Goal: Task Accomplishment & Management: Use online tool/utility

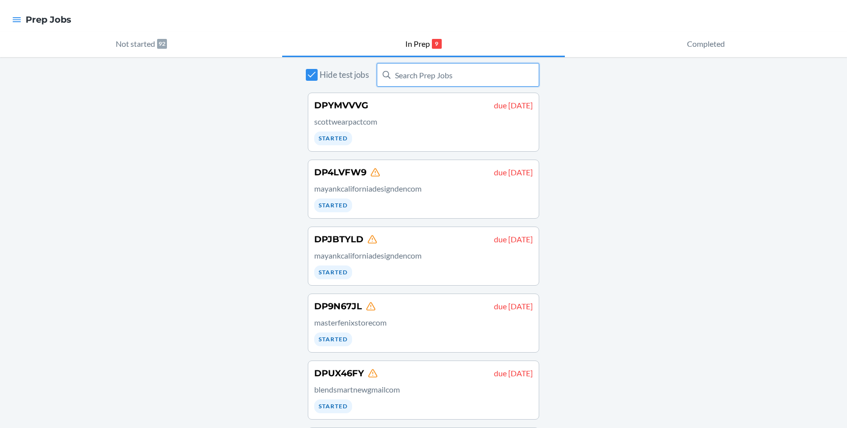
click at [476, 77] on input "text" at bounding box center [458, 75] width 162 height 24
type input "9812031"
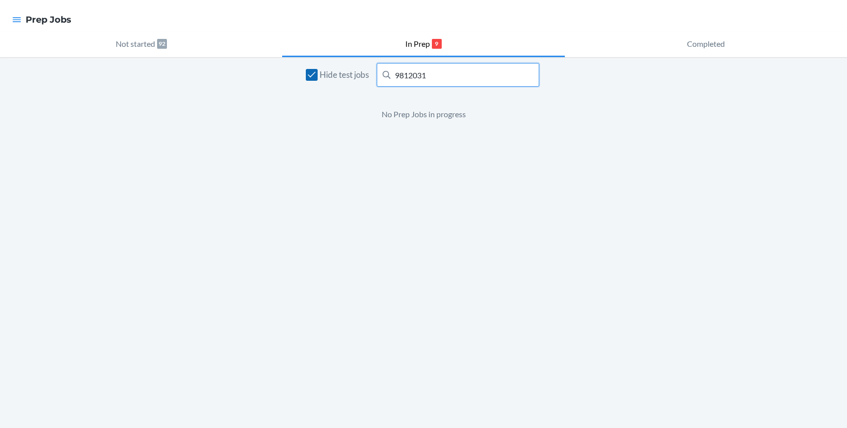
drag, startPoint x: 463, startPoint y: 79, endPoint x: 314, endPoint y: 77, distance: 149.7
click at [314, 77] on div "Hide test jobs 9812031" at bounding box center [423, 75] width 231 height 24
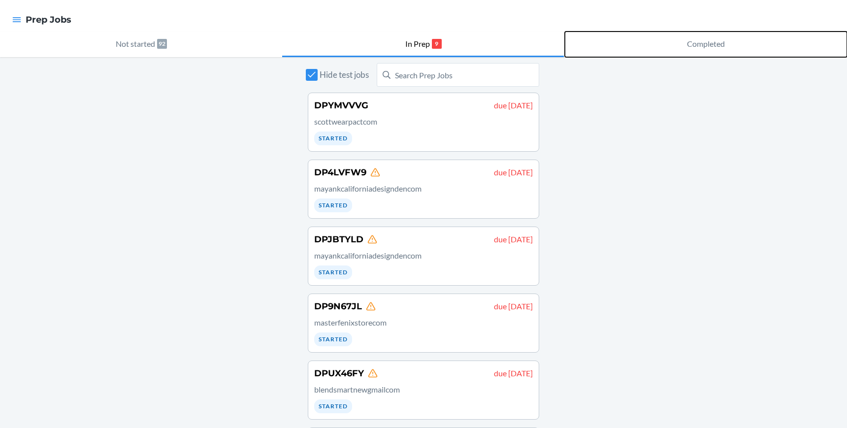
click at [704, 44] on p "Completed" at bounding box center [706, 44] width 38 height 12
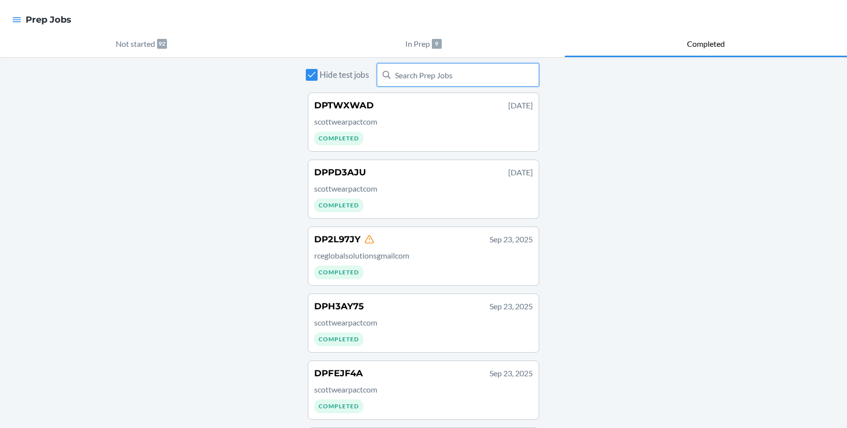
click at [430, 74] on input "text" at bounding box center [458, 75] width 162 height 24
type input "9812031"
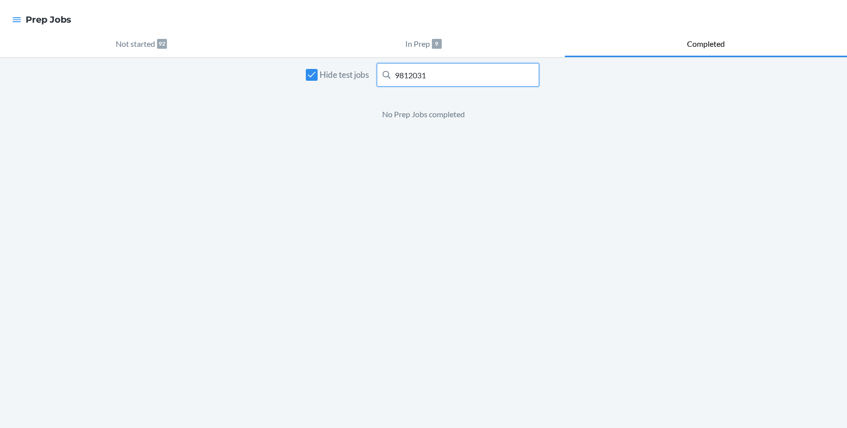
drag, startPoint x: 434, startPoint y: 72, endPoint x: 343, endPoint y: 68, distance: 91.7
click at [343, 68] on div "Hide test jobs 9812031" at bounding box center [423, 75] width 231 height 24
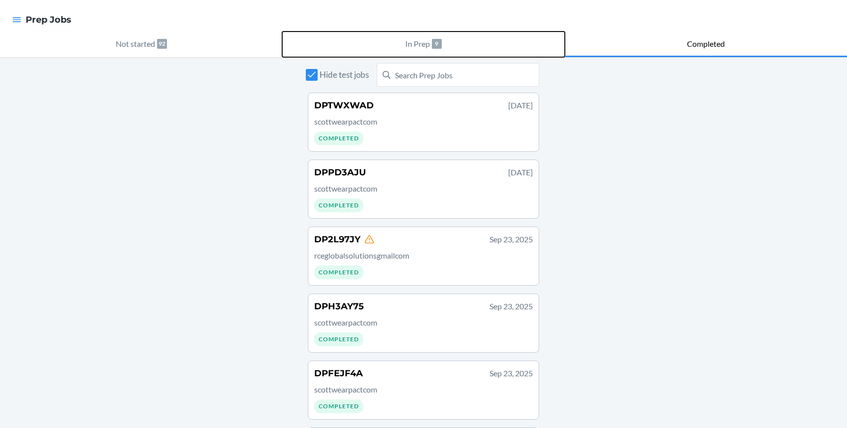
click at [412, 47] on p "In Prep" at bounding box center [417, 44] width 25 height 12
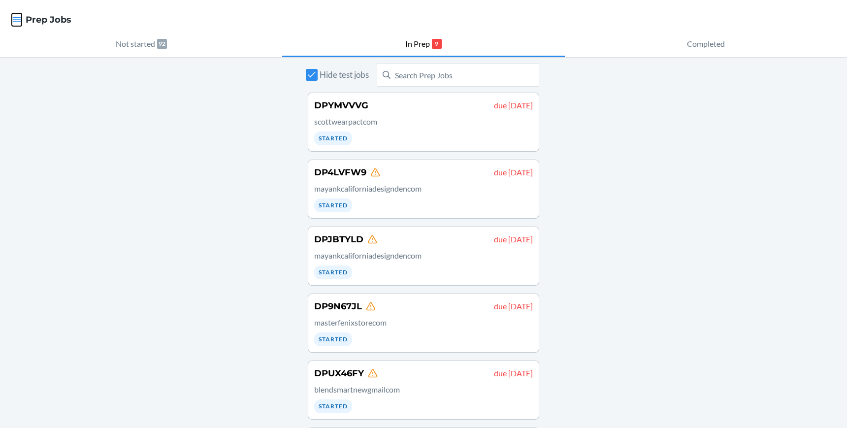
click at [13, 18] on icon "button" at bounding box center [17, 20] width 10 height 10
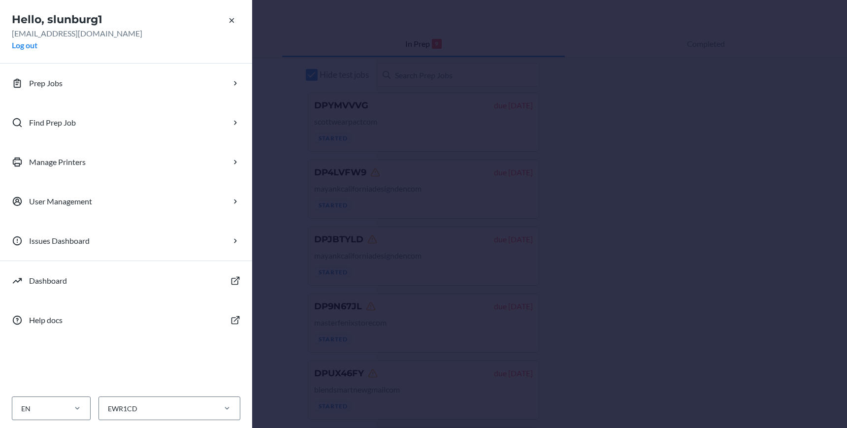
click at [14, 18] on h2 "Hello, slunburg1" at bounding box center [126, 20] width 228 height 16
click at [450, 11] on div "Hello, slunburg1 slunburg1@flexport.com Log out Prep Jobs Find Prep Job Manage …" at bounding box center [423, 214] width 847 height 428
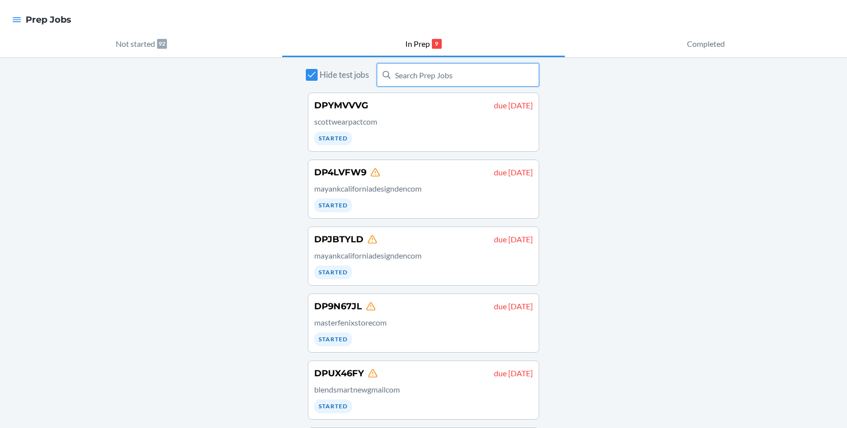
click at [446, 77] on input "text" at bounding box center [458, 75] width 162 height 24
type input "DPBG54GJ"
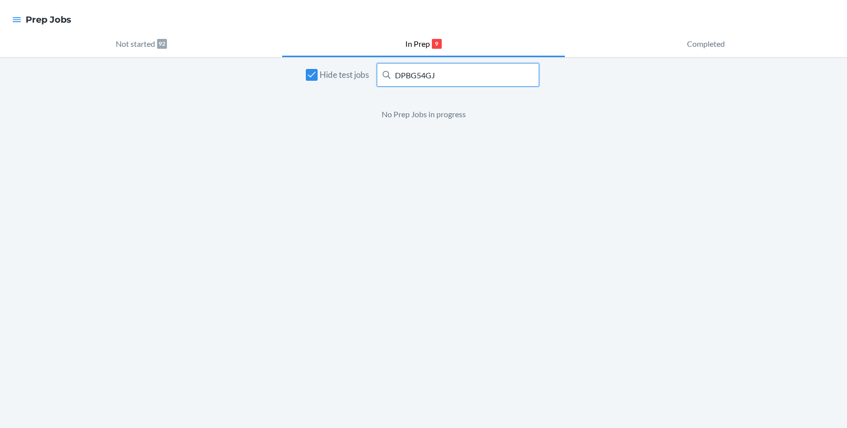
drag, startPoint x: 446, startPoint y: 77, endPoint x: 268, endPoint y: 77, distance: 177.2
click at [268, 77] on div "Hide test jobs DPBG54GJ No Prep Jobs in progress" at bounding box center [423, 242] width 847 height 371
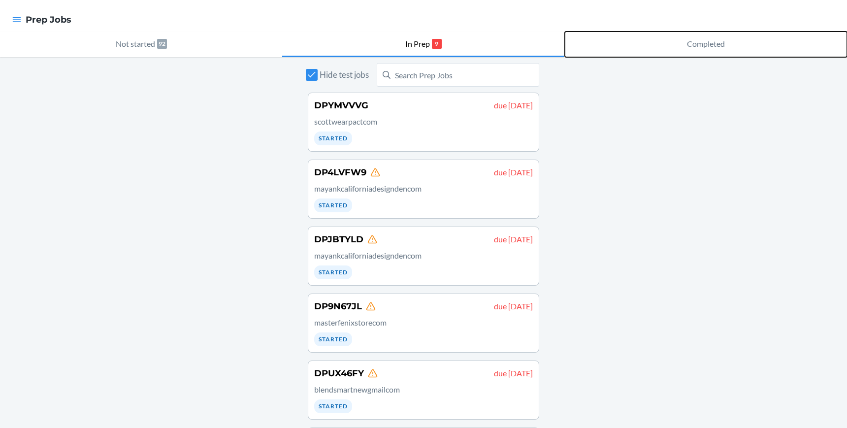
click at [699, 36] on button "Completed" at bounding box center [706, 45] width 282 height 26
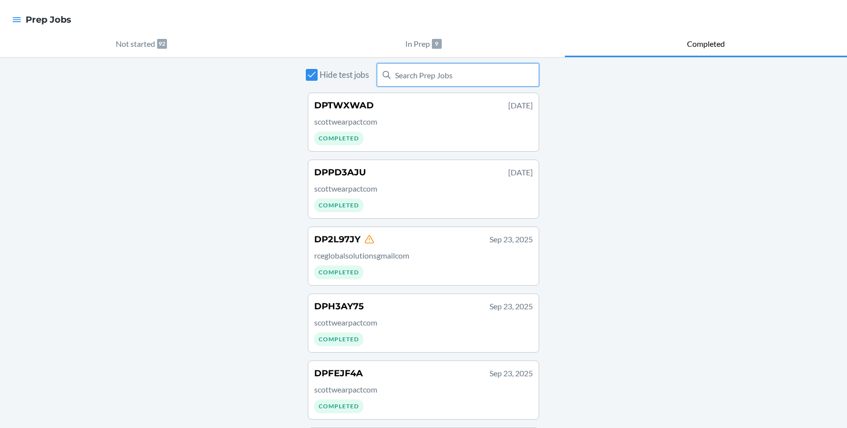
click at [452, 76] on input "text" at bounding box center [458, 75] width 162 height 24
type input "DPBG54GJ"
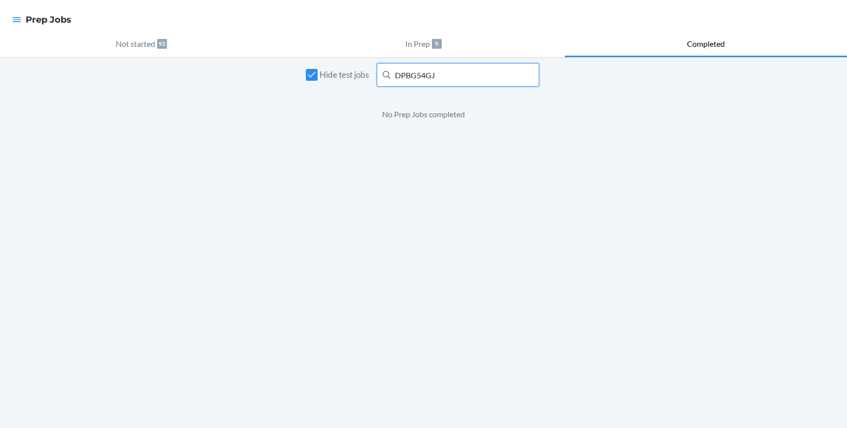
drag, startPoint x: 451, startPoint y: 73, endPoint x: 317, endPoint y: 67, distance: 135.0
click at [317, 67] on div "Hide test jobs DPBG54GJ" at bounding box center [423, 75] width 231 height 24
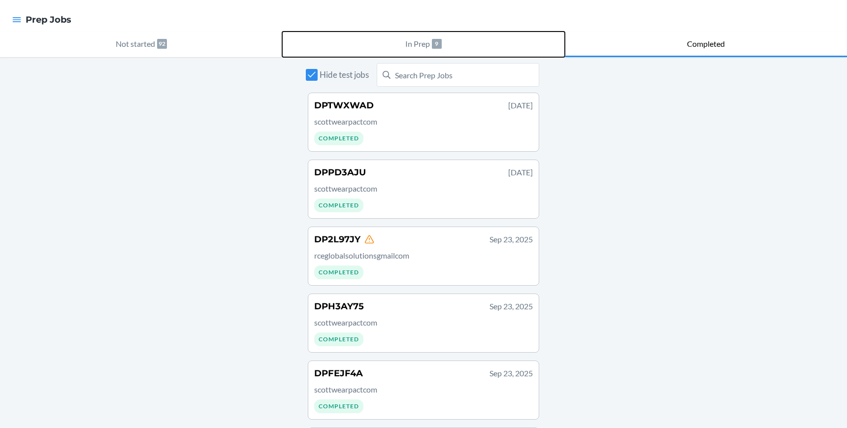
click at [418, 42] on p "In Prep" at bounding box center [417, 44] width 25 height 12
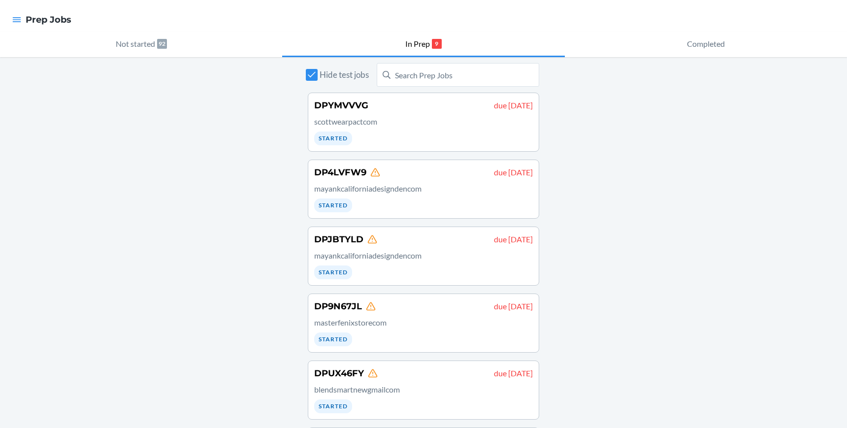
click at [576, 184] on div "Hide test jobs DPYMVVVG due August 19 scottwearpactcom Started DP4LVFW9 due Aug…" at bounding box center [423, 379] width 847 height 644
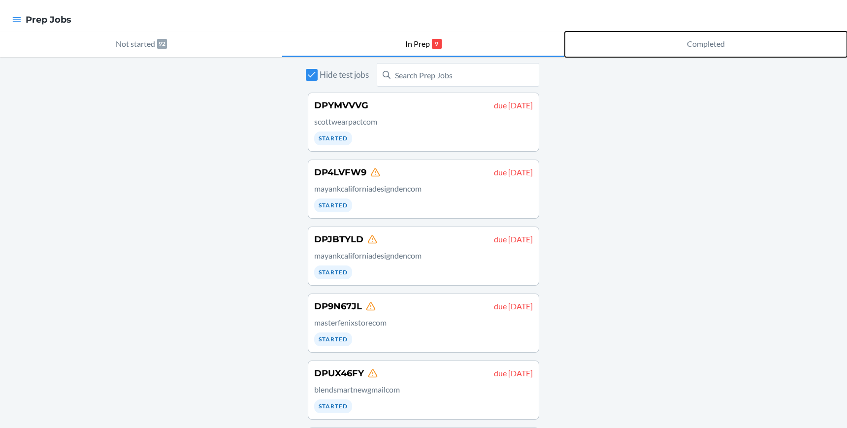
click at [696, 38] on p "Completed" at bounding box center [706, 44] width 38 height 12
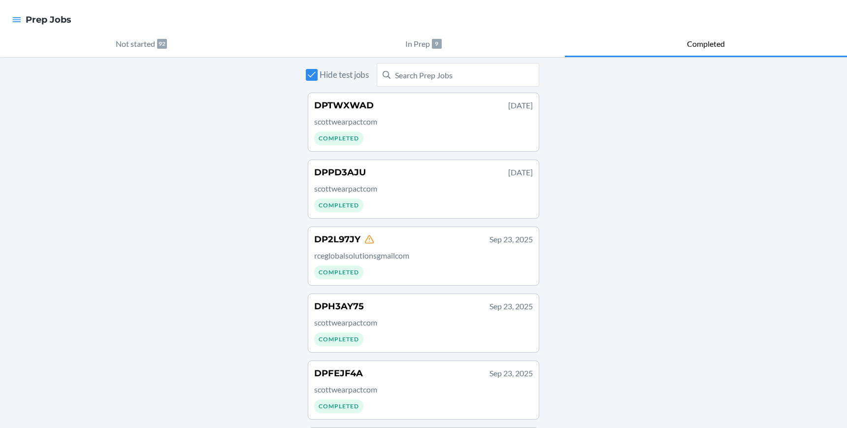
click at [527, 184] on p "scottwearpactcom" at bounding box center [423, 189] width 219 height 12
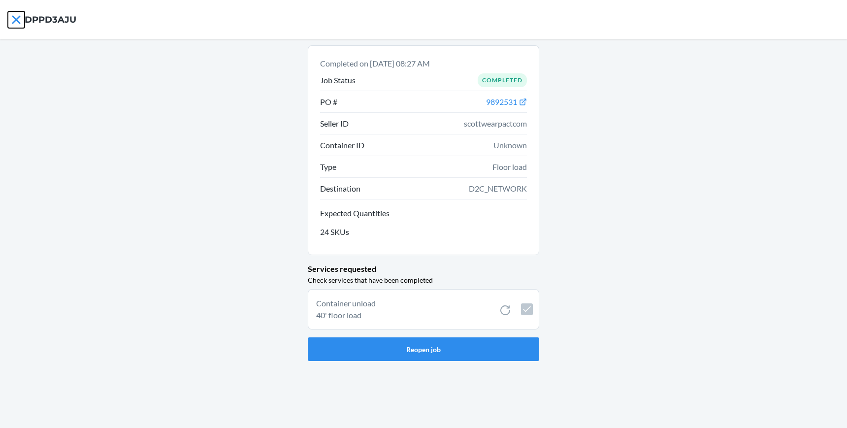
click at [20, 25] on icon at bounding box center [16, 19] width 17 height 17
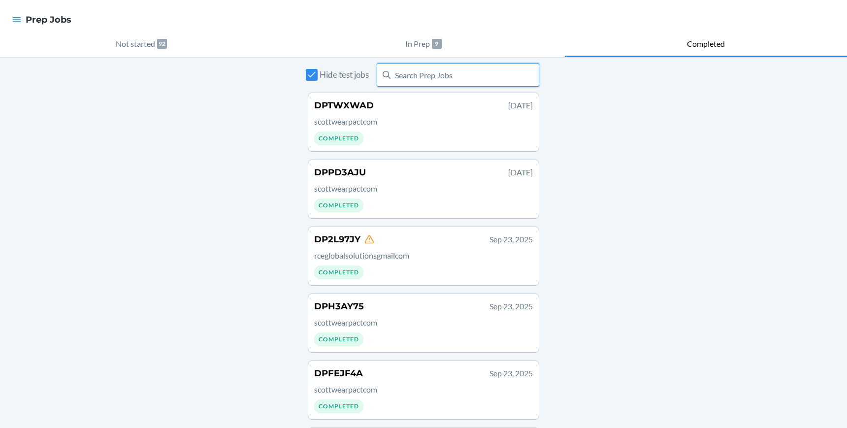
click at [403, 81] on input "text" at bounding box center [458, 75] width 162 height 24
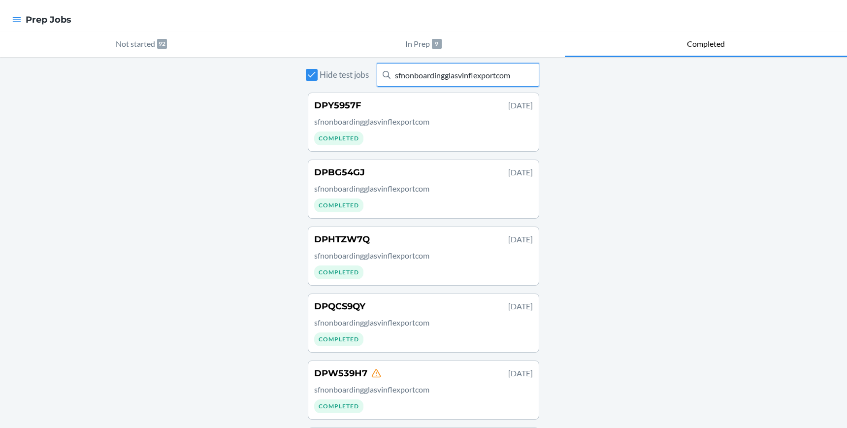
type input "sfnonboardingglasvinflexportcom"
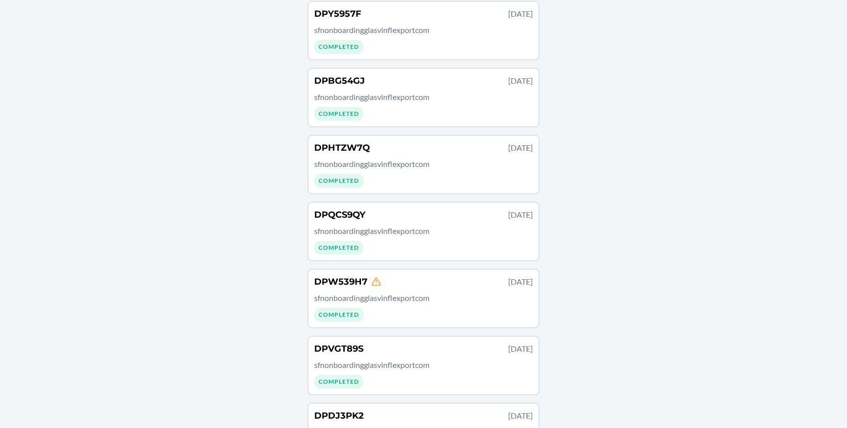
scroll to position [98, 0]
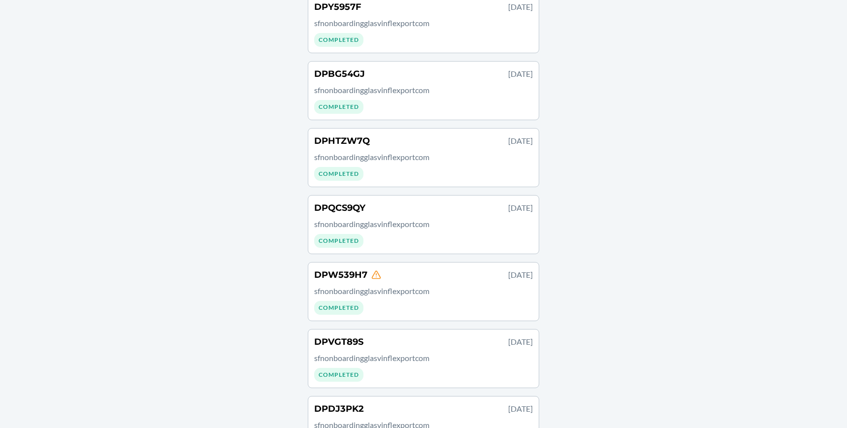
click at [420, 276] on div "DPW539H7 Jan 29, 2025" at bounding box center [423, 274] width 219 height 13
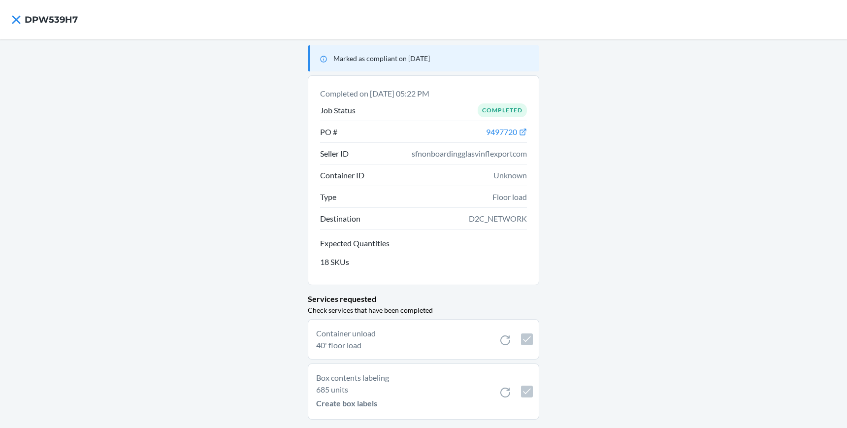
click at [582, 277] on div "Marked as compliant on Jan 24, 2025 Completed on Jan 29, 2025, 05:22 PM Job Sta…" at bounding box center [423, 234] width 847 height 390
click at [12, 16] on icon at bounding box center [16, 18] width 17 height 17
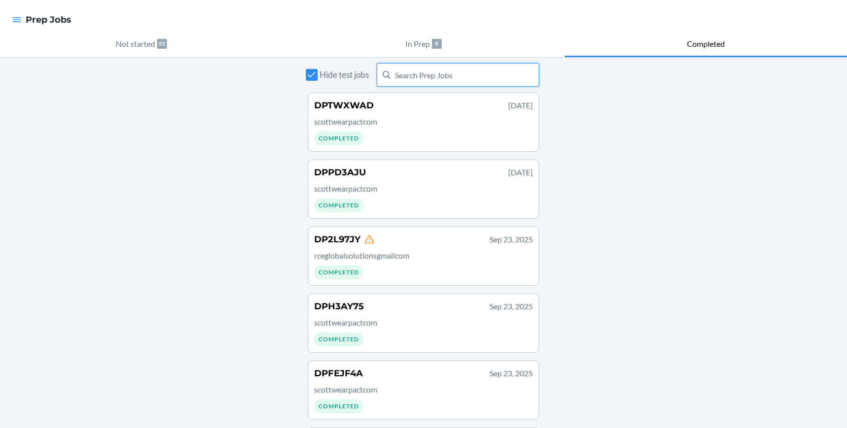
click at [424, 78] on input "text" at bounding box center [458, 75] width 162 height 24
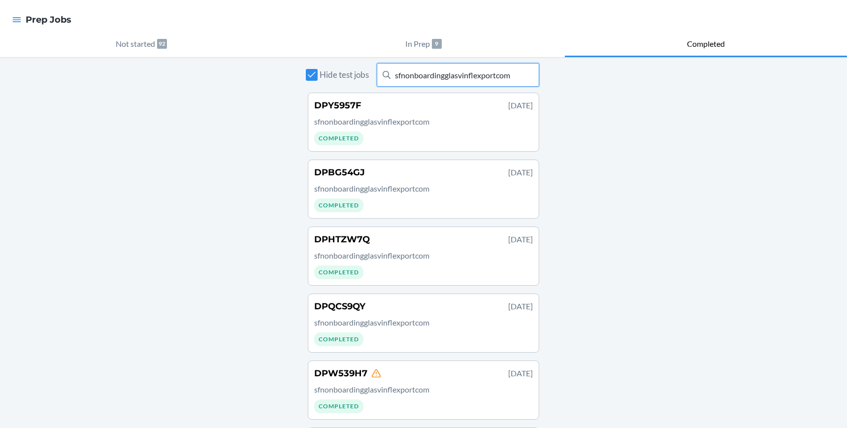
type input "sfnonboardingglasvinflexportcom"
click at [333, 170] on h4 "DPBG54GJ" at bounding box center [339, 172] width 51 height 13
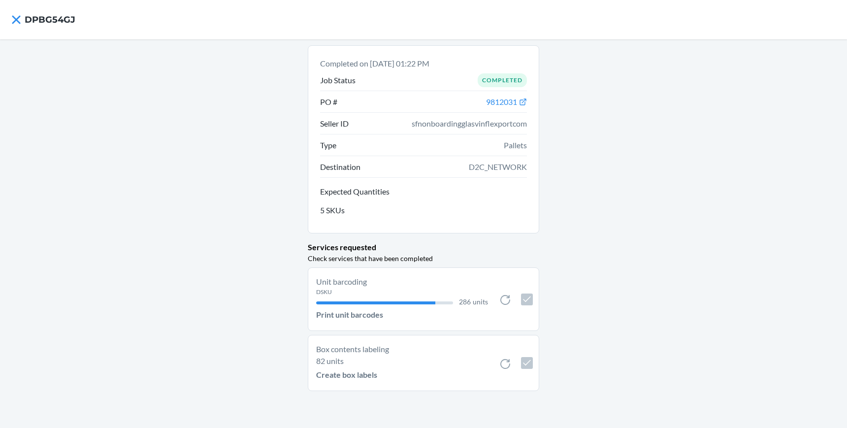
click at [32, 23] on h4 "DPBG54GJ" at bounding box center [50, 19] width 51 height 13
copy h4 "DPBG54GJ"
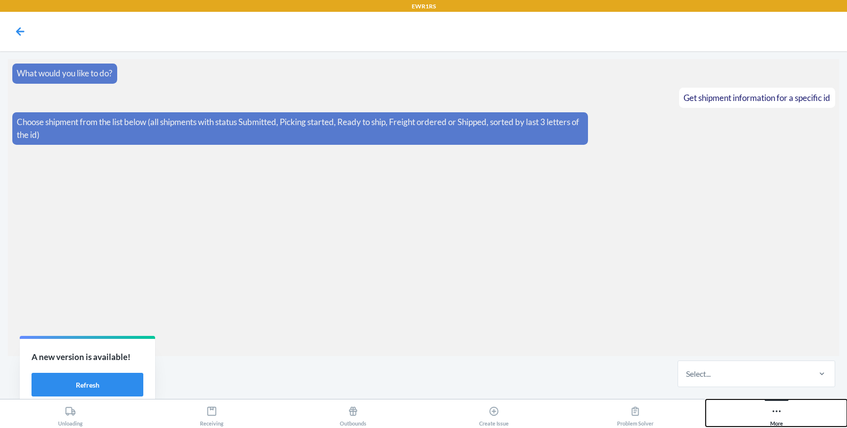
click at [777, 422] on div "More" at bounding box center [776, 414] width 13 height 25
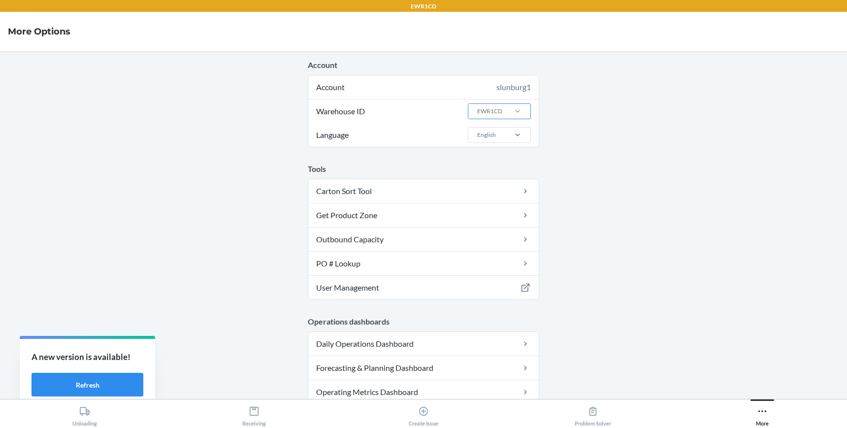
click at [508, 114] on div at bounding box center [518, 111] width 26 height 10
click at [477, 114] on input "Warehouse ID EWR1CD" at bounding box center [476, 111] width 1 height 9
click at [503, 224] on div "EWR1RS" at bounding box center [502, 226] width 53 height 19
click at [477, 116] on input "Warehouse ID option EWR1RS focused, 6 of 25. 25 results available. Use Up and D…" at bounding box center [476, 111] width 1 height 9
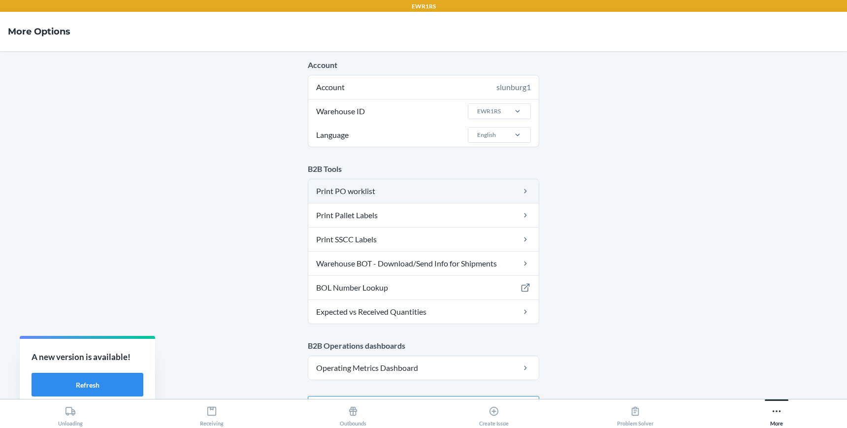
click at [418, 186] on link "Print PO worklist" at bounding box center [423, 191] width 230 height 24
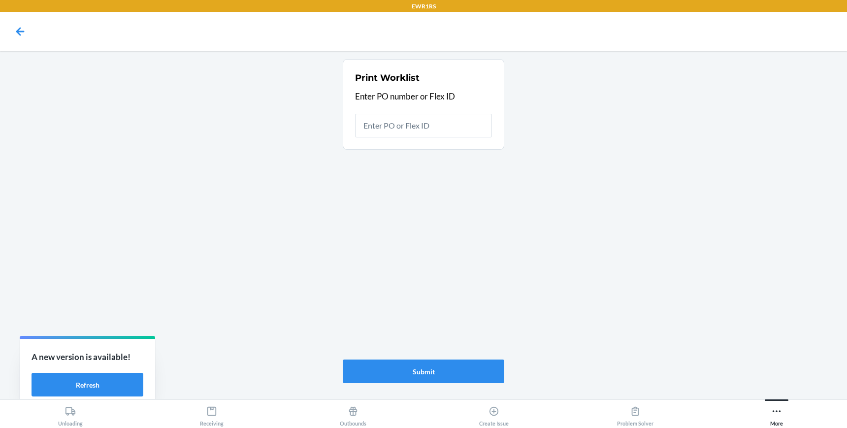
type input "9915324"
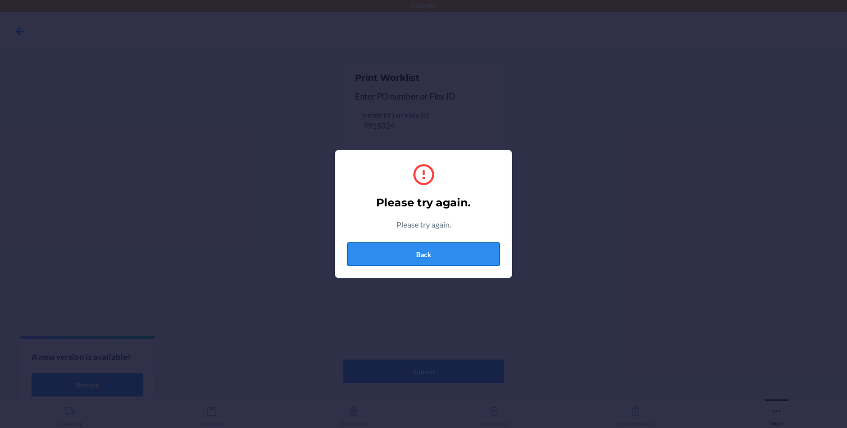
click at [457, 254] on button "Back" at bounding box center [423, 254] width 153 height 24
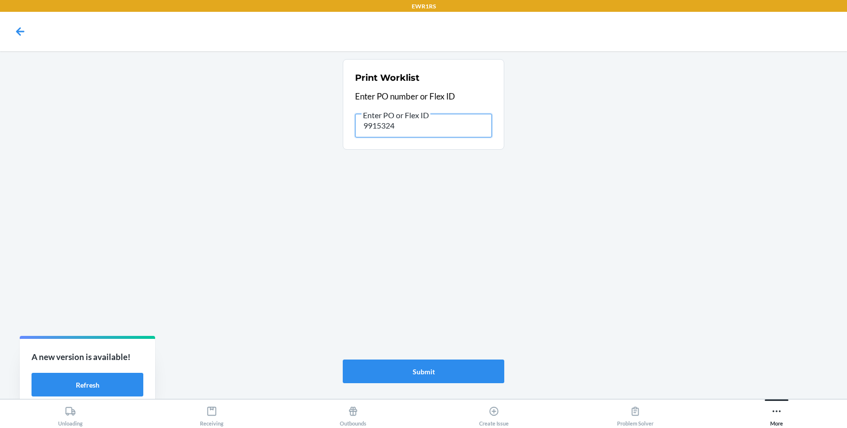
click at [389, 129] on input "9915324" at bounding box center [423, 126] width 137 height 24
type input "9915824"
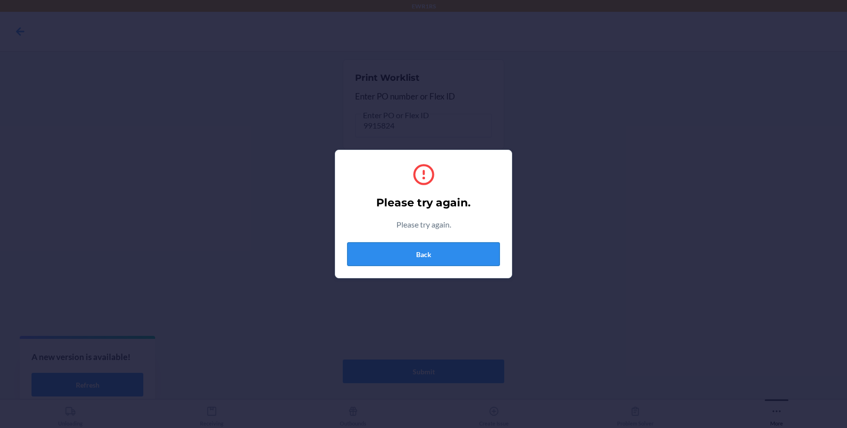
click at [431, 248] on button "Back" at bounding box center [423, 254] width 153 height 24
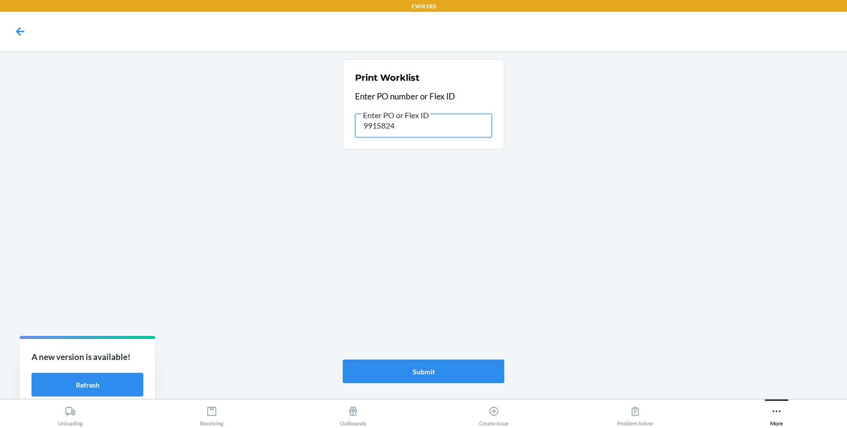
click at [402, 124] on input "9915824" at bounding box center [423, 126] width 137 height 24
type input "9915829"
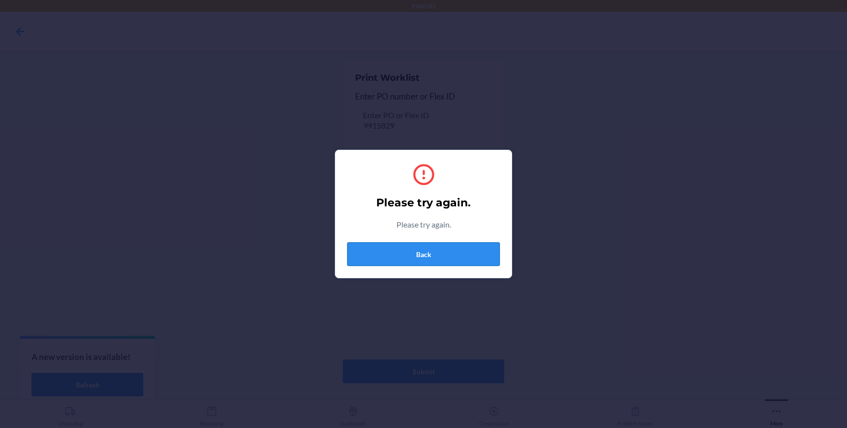
click at [391, 251] on button "Back" at bounding box center [423, 254] width 153 height 24
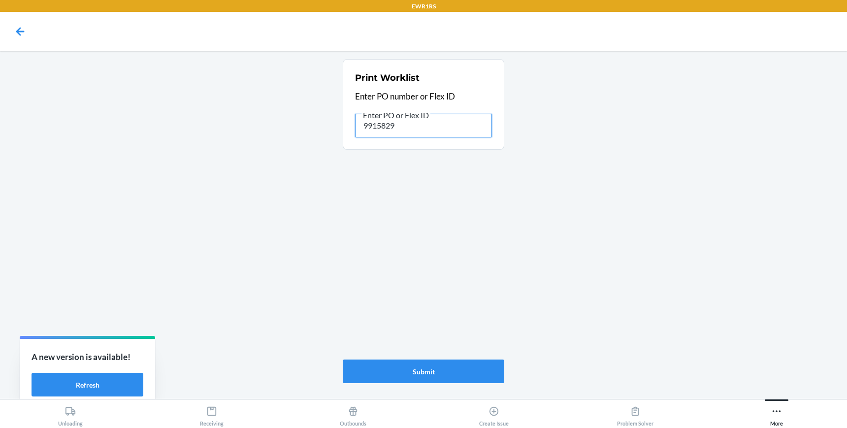
click at [384, 126] on input "9915829" at bounding box center [423, 126] width 137 height 24
type input "9915329"
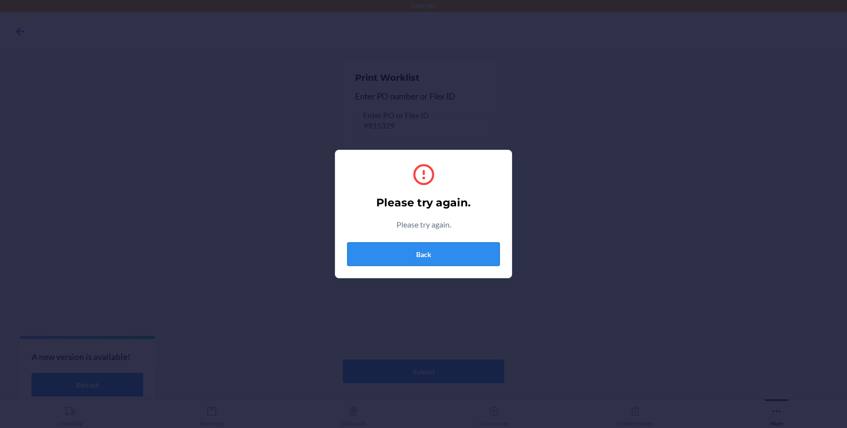
click at [398, 253] on button "Back" at bounding box center [423, 254] width 153 height 24
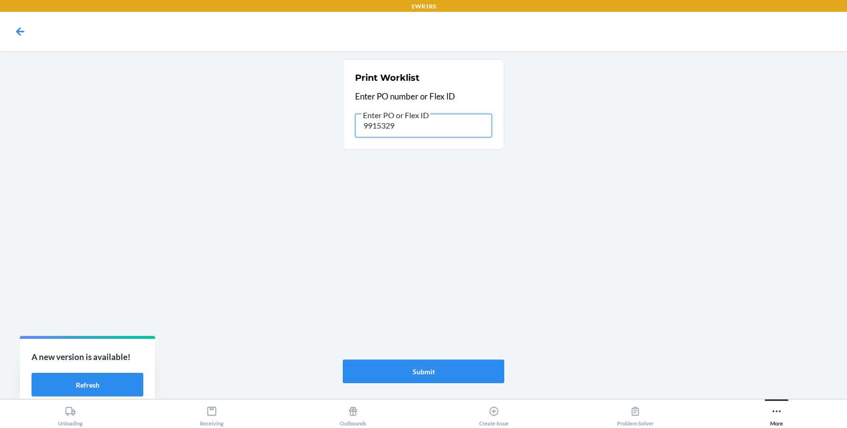
click at [416, 124] on input "9915329" at bounding box center [423, 126] width 137 height 24
type input "9915324"
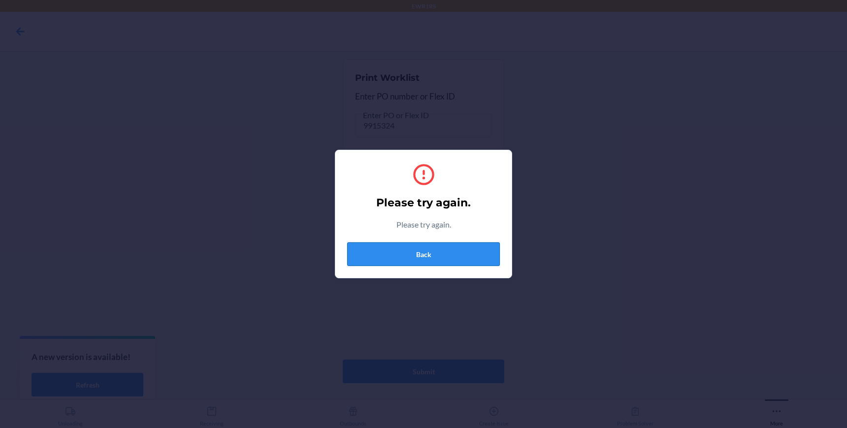
click at [391, 249] on button "Back" at bounding box center [423, 254] width 153 height 24
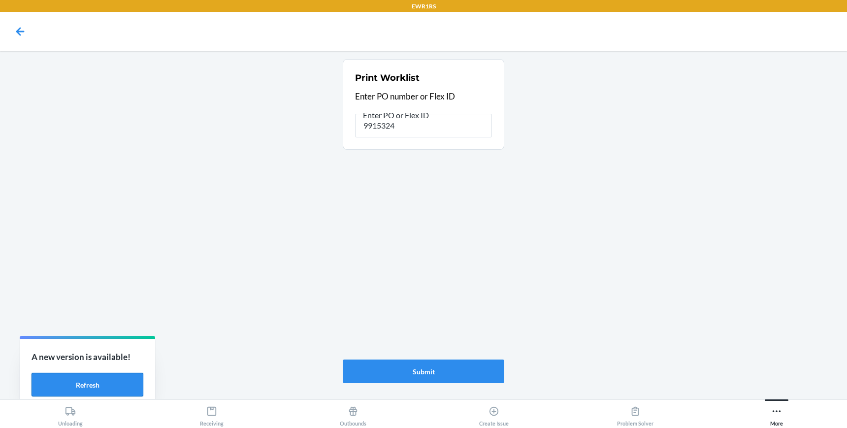
click at [81, 385] on button "Refresh" at bounding box center [88, 385] width 112 height 24
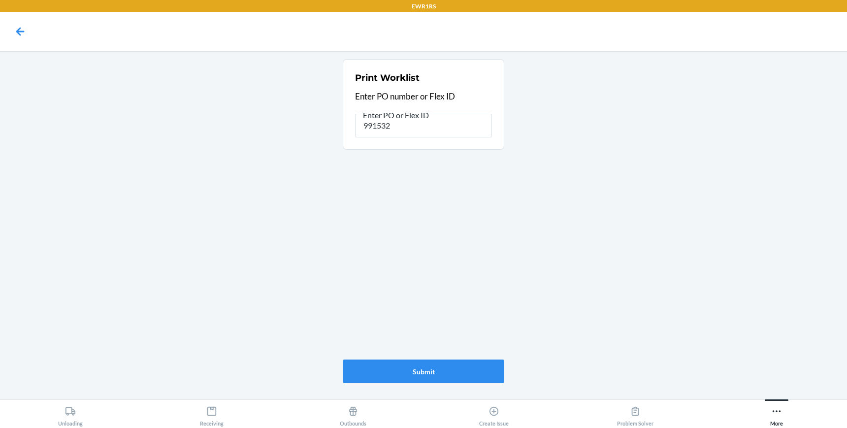
type input "9915324"
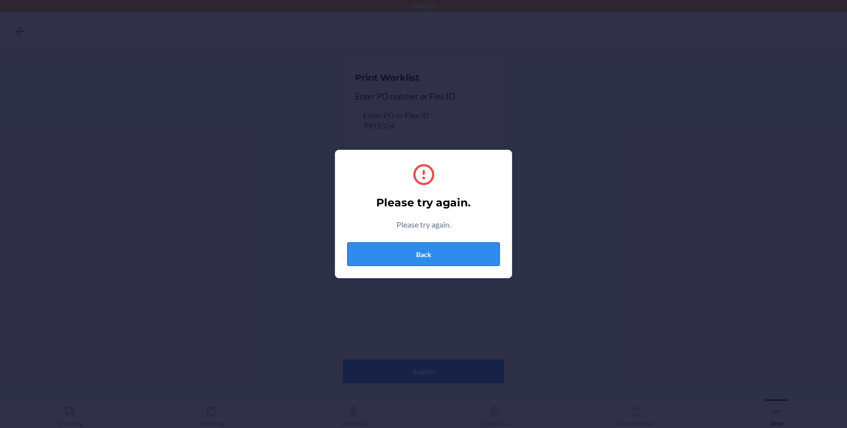
click at [451, 264] on button "Back" at bounding box center [423, 254] width 153 height 24
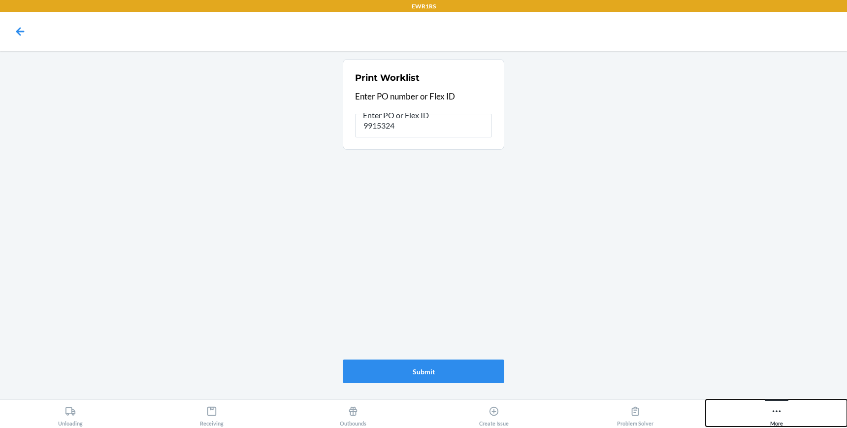
click at [780, 417] on div "More" at bounding box center [776, 414] width 13 height 25
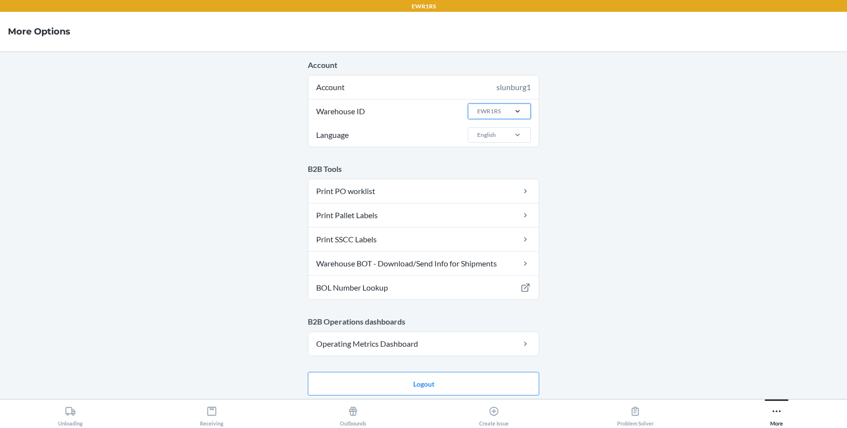
drag, startPoint x: 520, startPoint y: 112, endPoint x: 509, endPoint y: 113, distance: 10.9
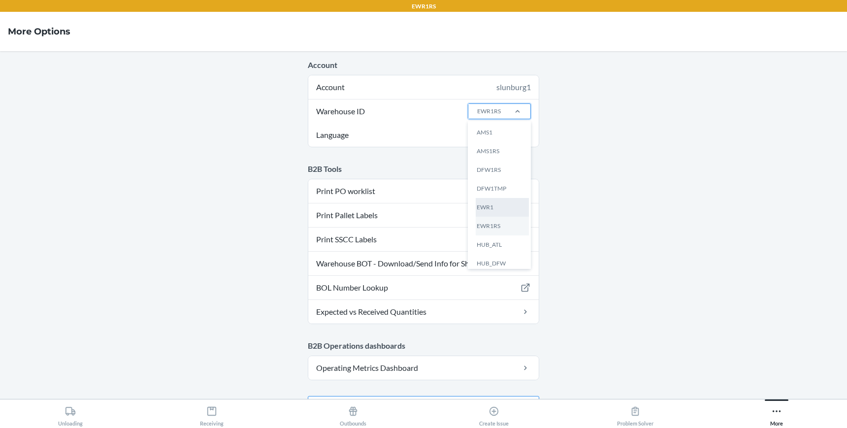
click at [501, 209] on div "EWR1" at bounding box center [502, 207] width 53 height 19
click at [477, 116] on input "Warehouse ID option EWR1 focused, 0 of 25. 25 results available. Use Up and Dow…" at bounding box center [476, 111] width 1 height 9
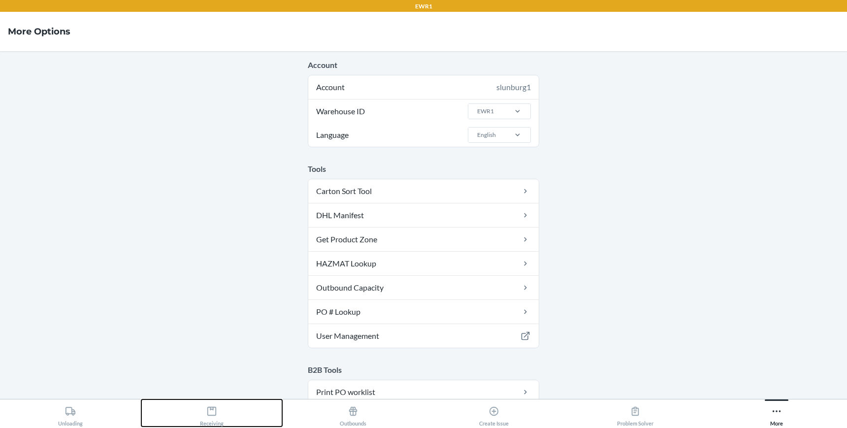
click at [211, 410] on icon at bounding box center [211, 411] width 11 height 11
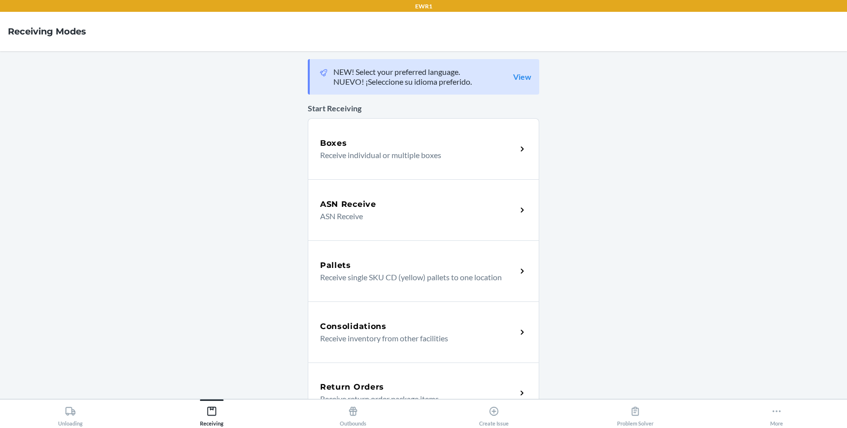
click at [606, 250] on main "NEW! Select your preferred language. NUEVO! ¡Seleccione su idioma preferido. Vi…" at bounding box center [423, 225] width 847 height 348
